Goal: Task Accomplishment & Management: Use online tool/utility

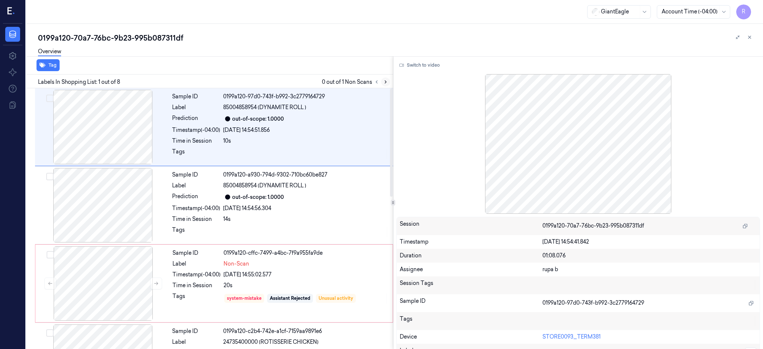
click at [388, 83] on icon at bounding box center [385, 81] width 5 height 5
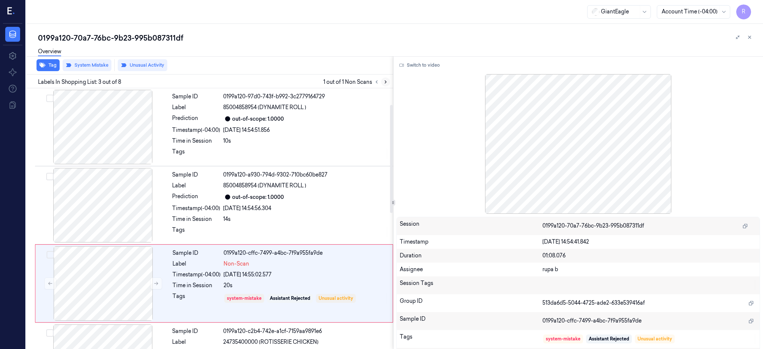
scroll to position [64, 0]
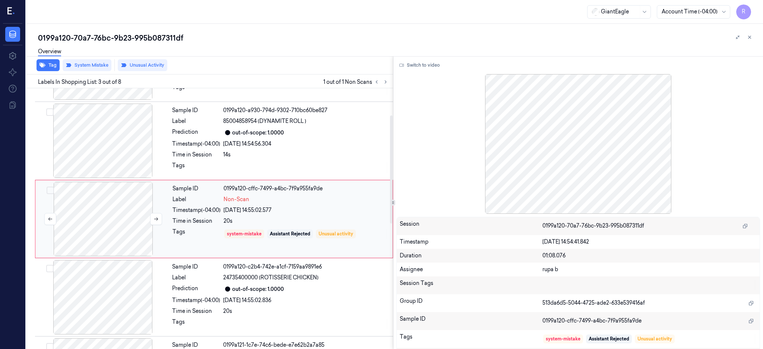
click at [100, 228] on div at bounding box center [103, 219] width 133 height 75
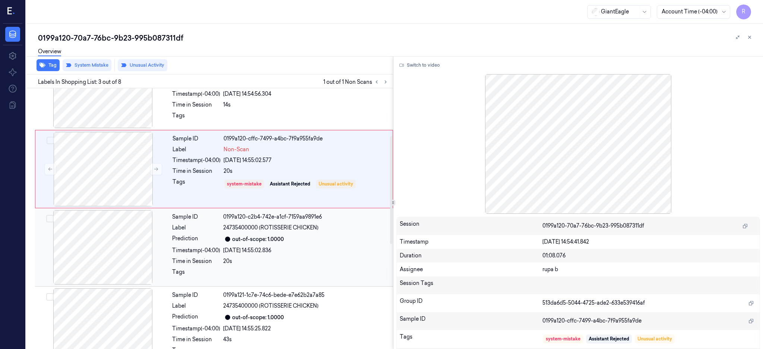
click at [111, 257] on div at bounding box center [103, 247] width 133 height 75
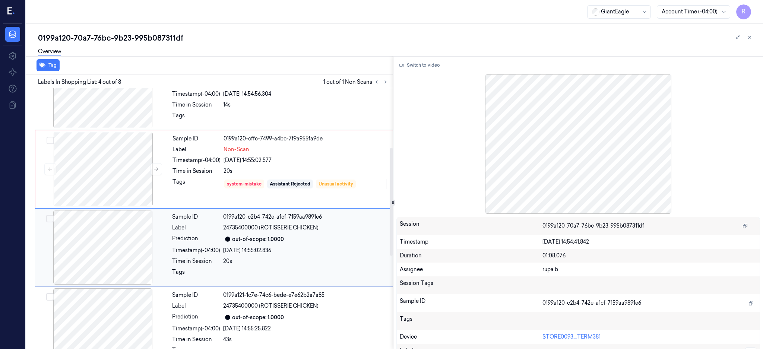
scroll to position [143, 0]
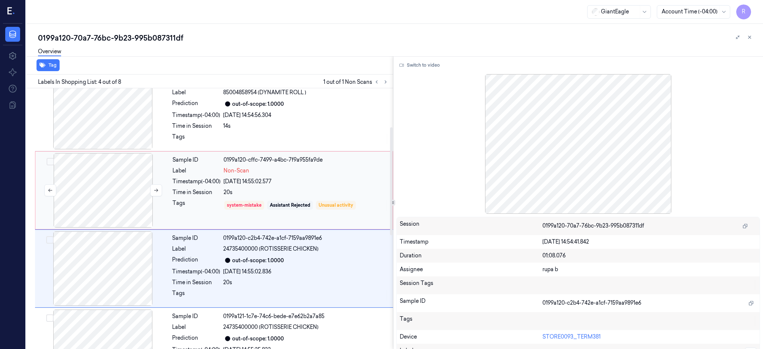
click at [115, 179] on div at bounding box center [103, 190] width 133 height 75
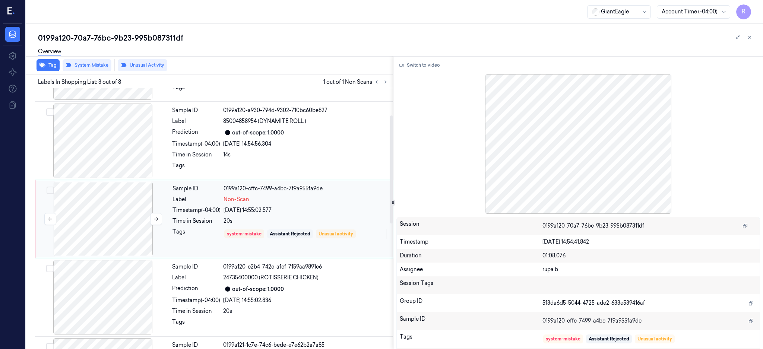
scroll to position [114, 0]
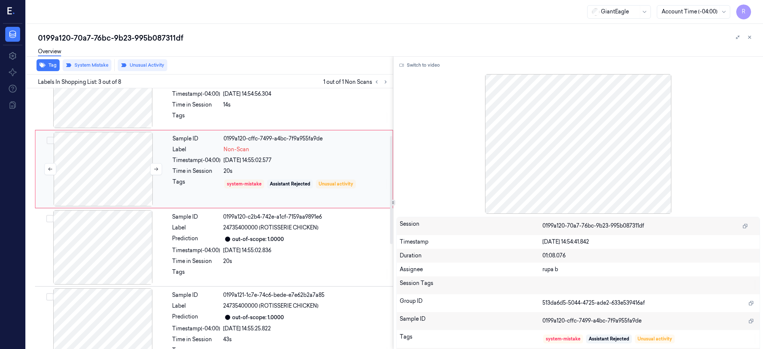
click at [115, 179] on div at bounding box center [103, 169] width 133 height 75
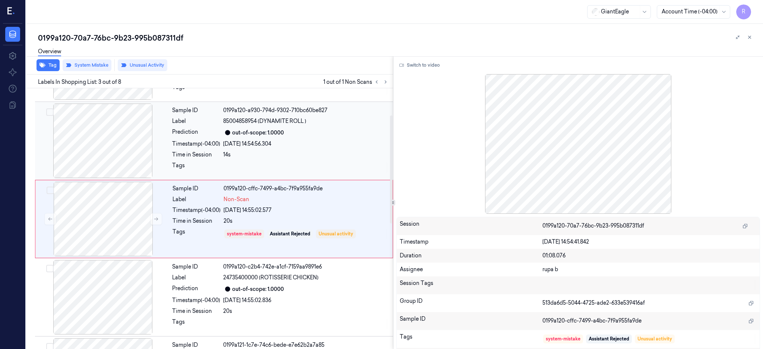
click at [109, 148] on div at bounding box center [103, 141] width 133 height 75
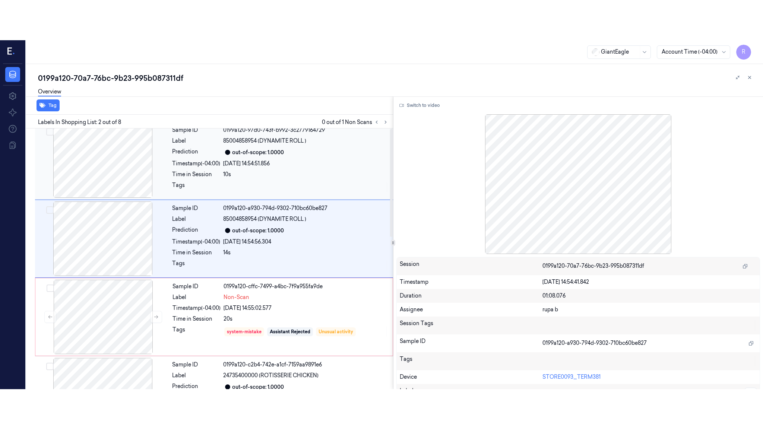
scroll to position [0, 0]
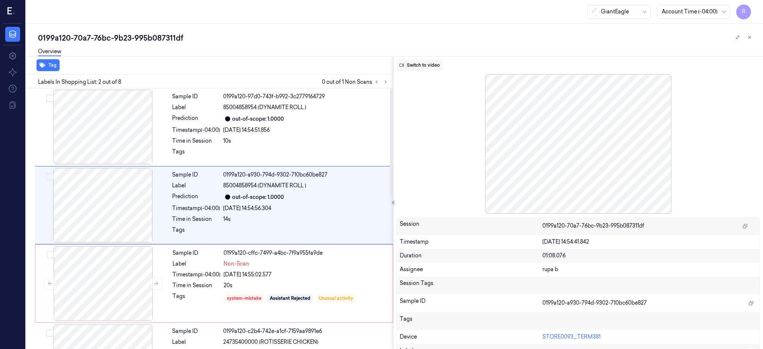
click at [430, 67] on button "Switch to video" at bounding box center [419, 65] width 47 height 12
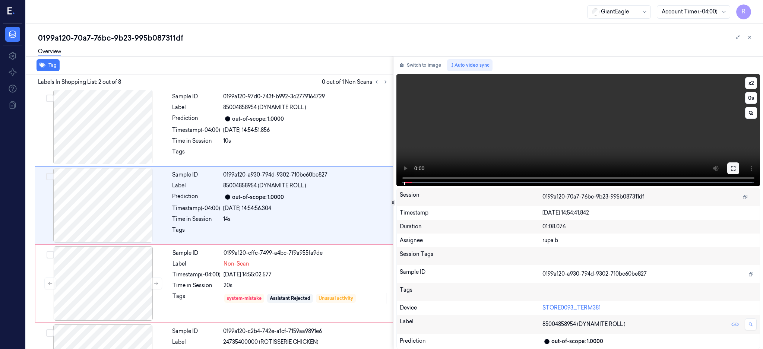
click at [739, 168] on button at bounding box center [733, 168] width 12 height 12
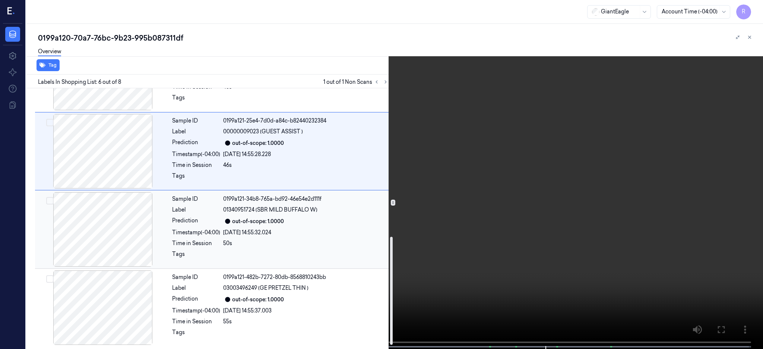
scroll to position [168, 0]
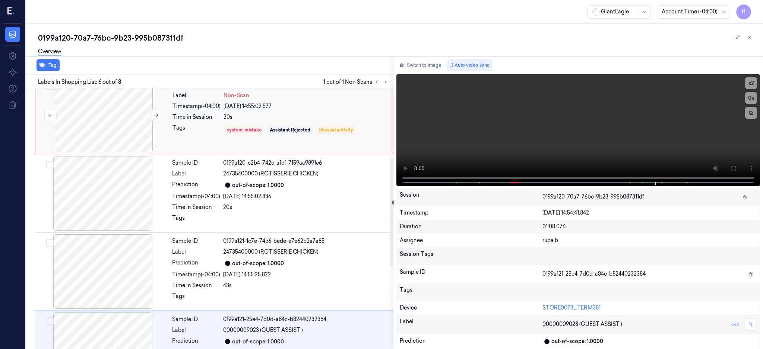
click at [96, 117] on div at bounding box center [103, 115] width 133 height 75
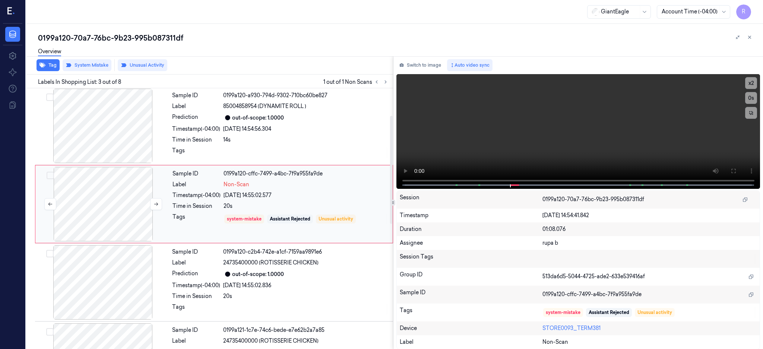
scroll to position [64, 0]
